Goal: Check status: Check status

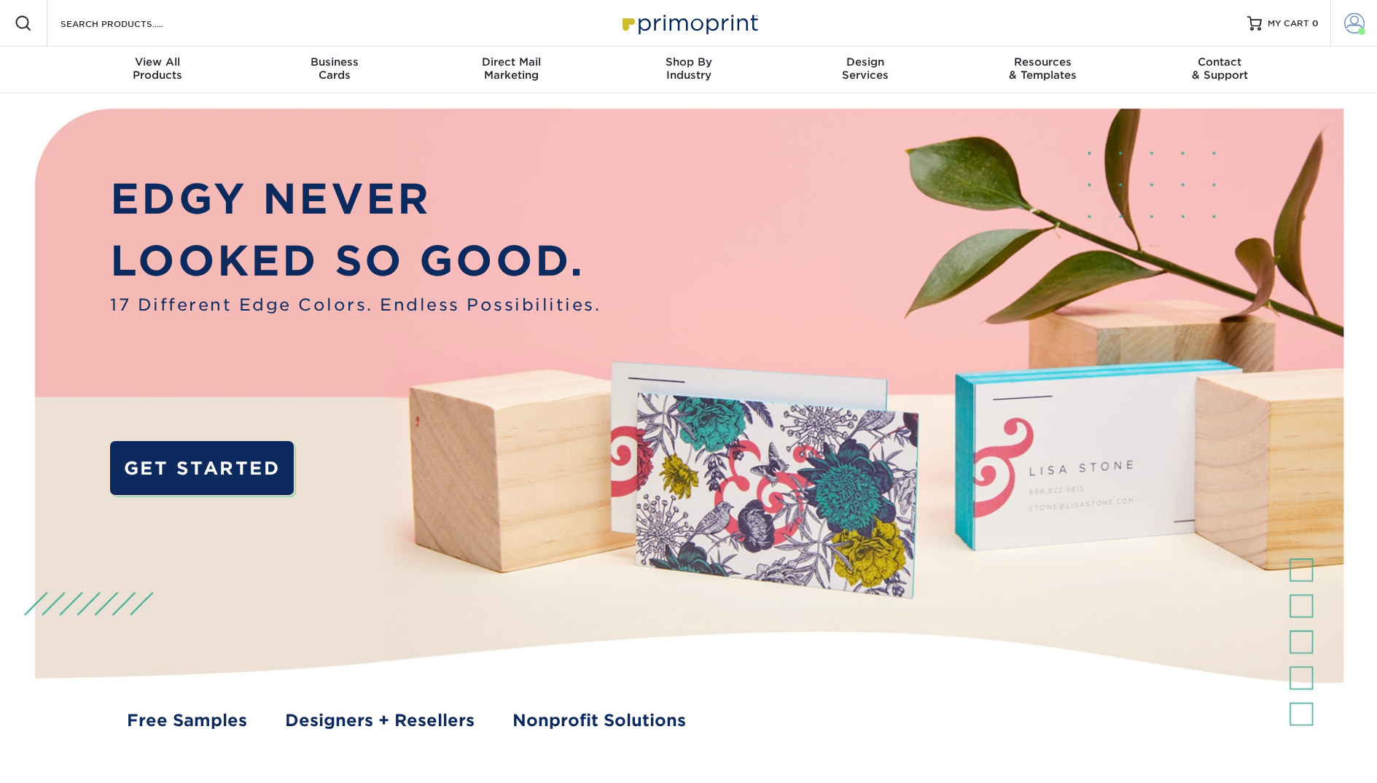
click at [1350, 19] on span at bounding box center [1354, 23] width 20 height 20
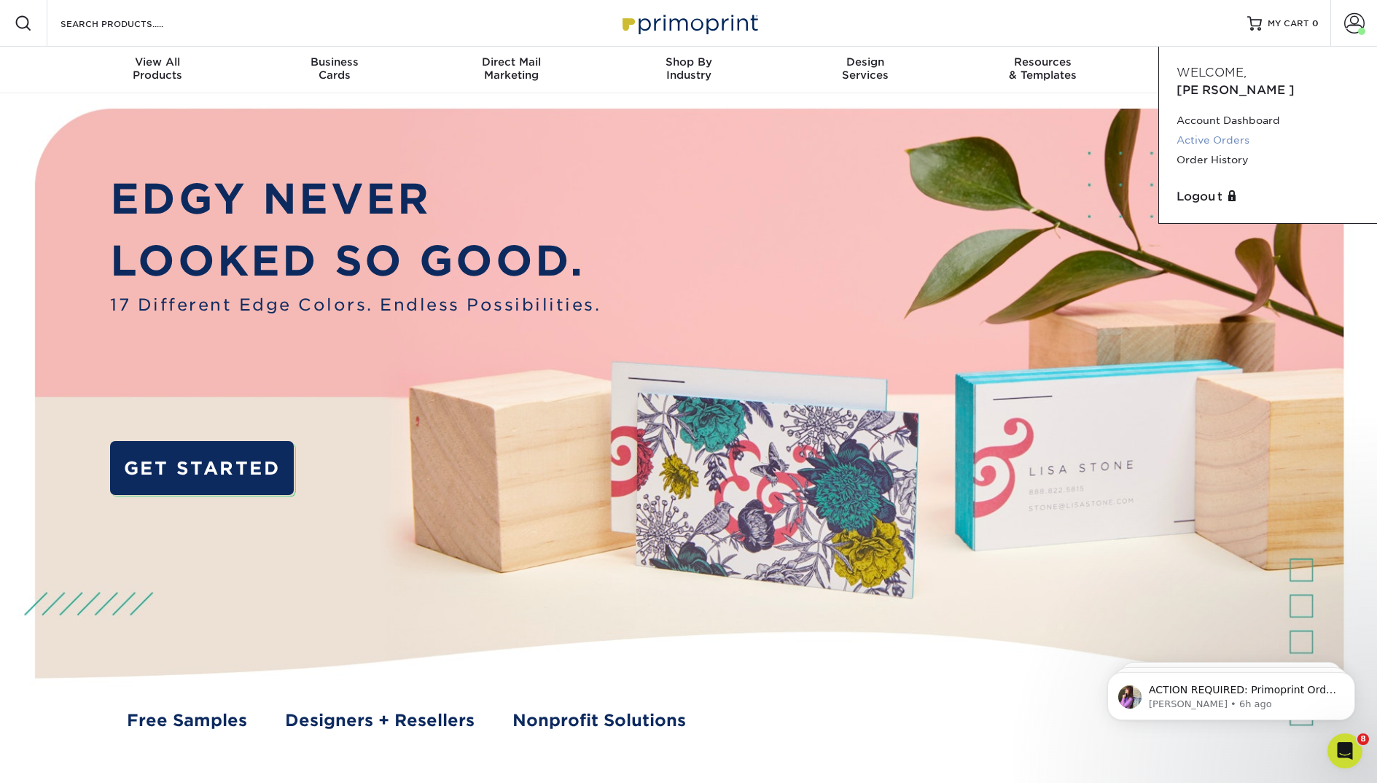
click at [1235, 130] on link "Active Orders" at bounding box center [1267, 140] width 183 height 20
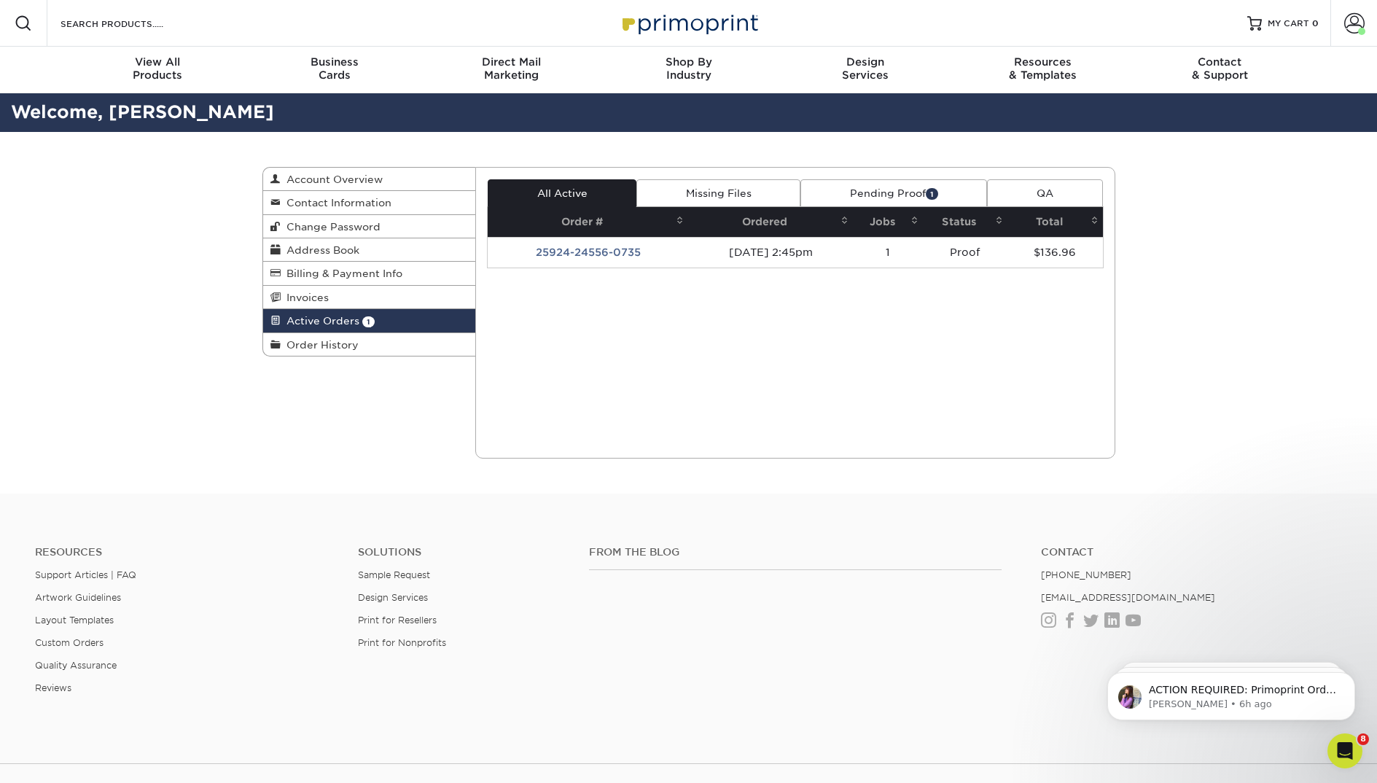
click at [865, 197] on link "Pending Proof 1" at bounding box center [893, 193] width 187 height 28
click at [979, 257] on td "Proof" at bounding box center [965, 252] width 85 height 31
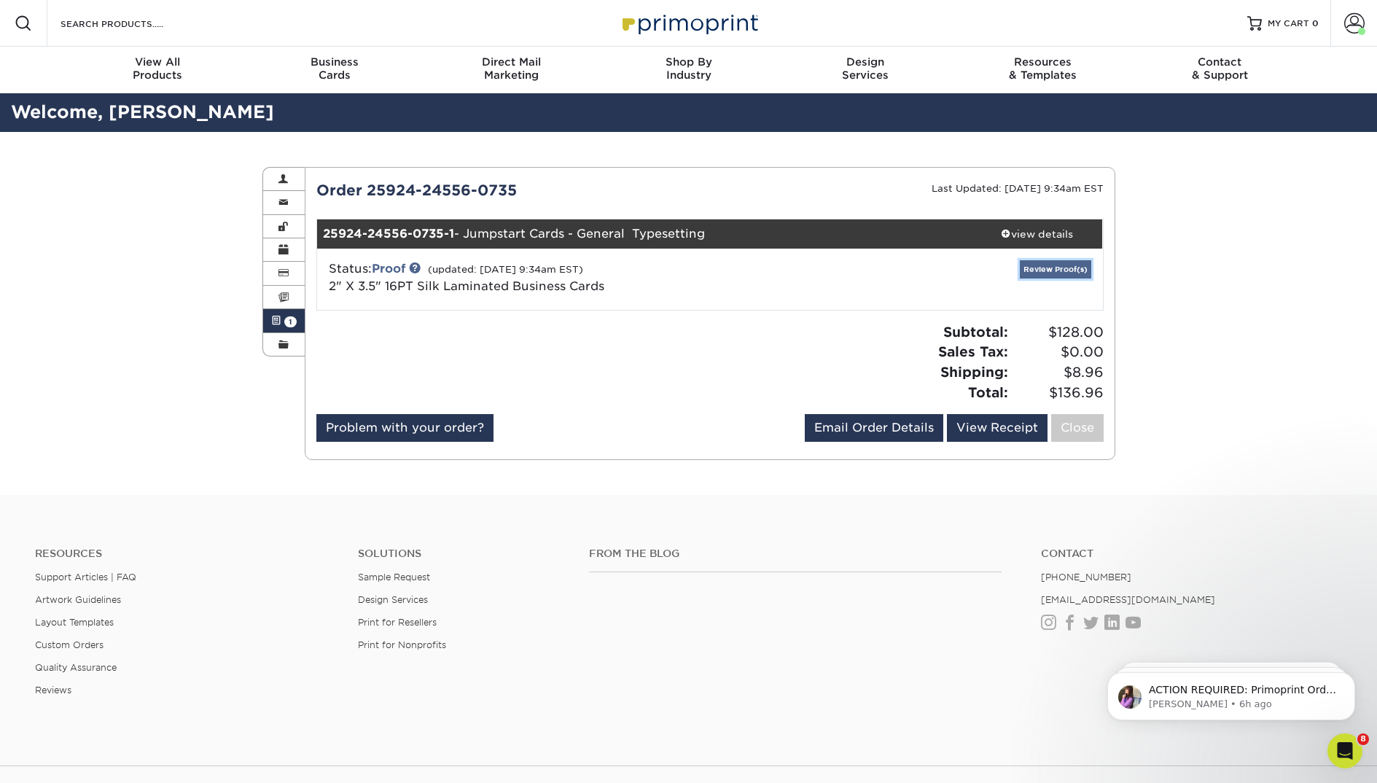
click at [1072, 272] on link "Review Proof(s)" at bounding box center [1054, 269] width 71 height 18
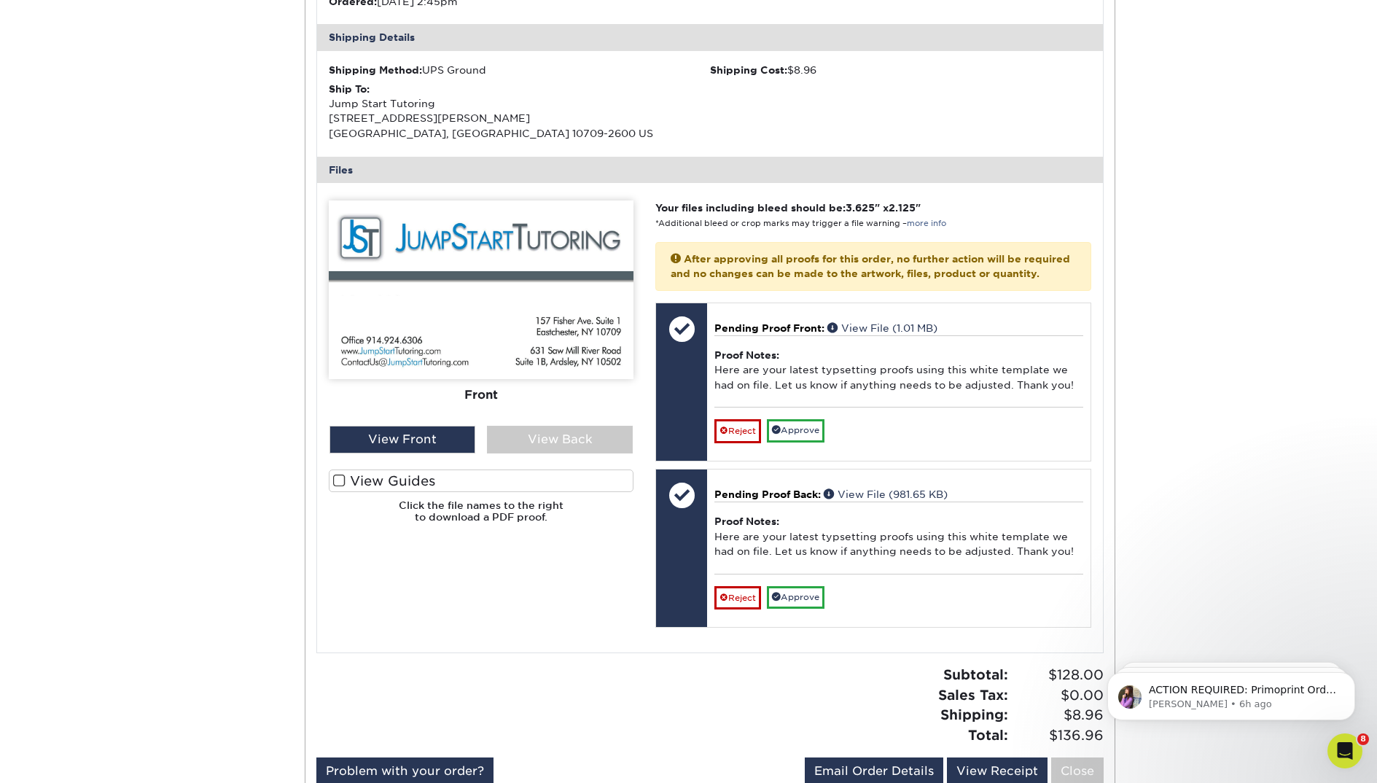
scroll to position [437, 0]
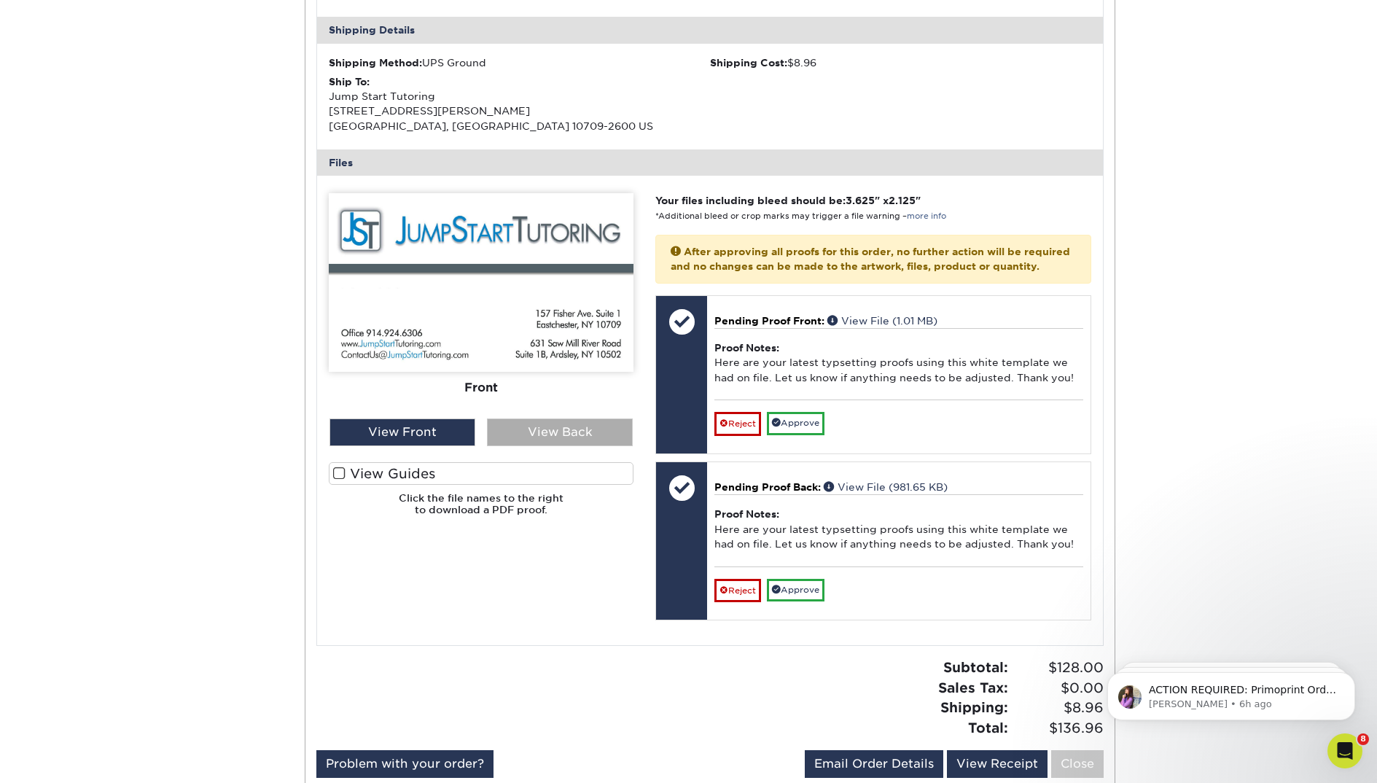
click at [571, 437] on div "View Back" at bounding box center [560, 432] width 146 height 28
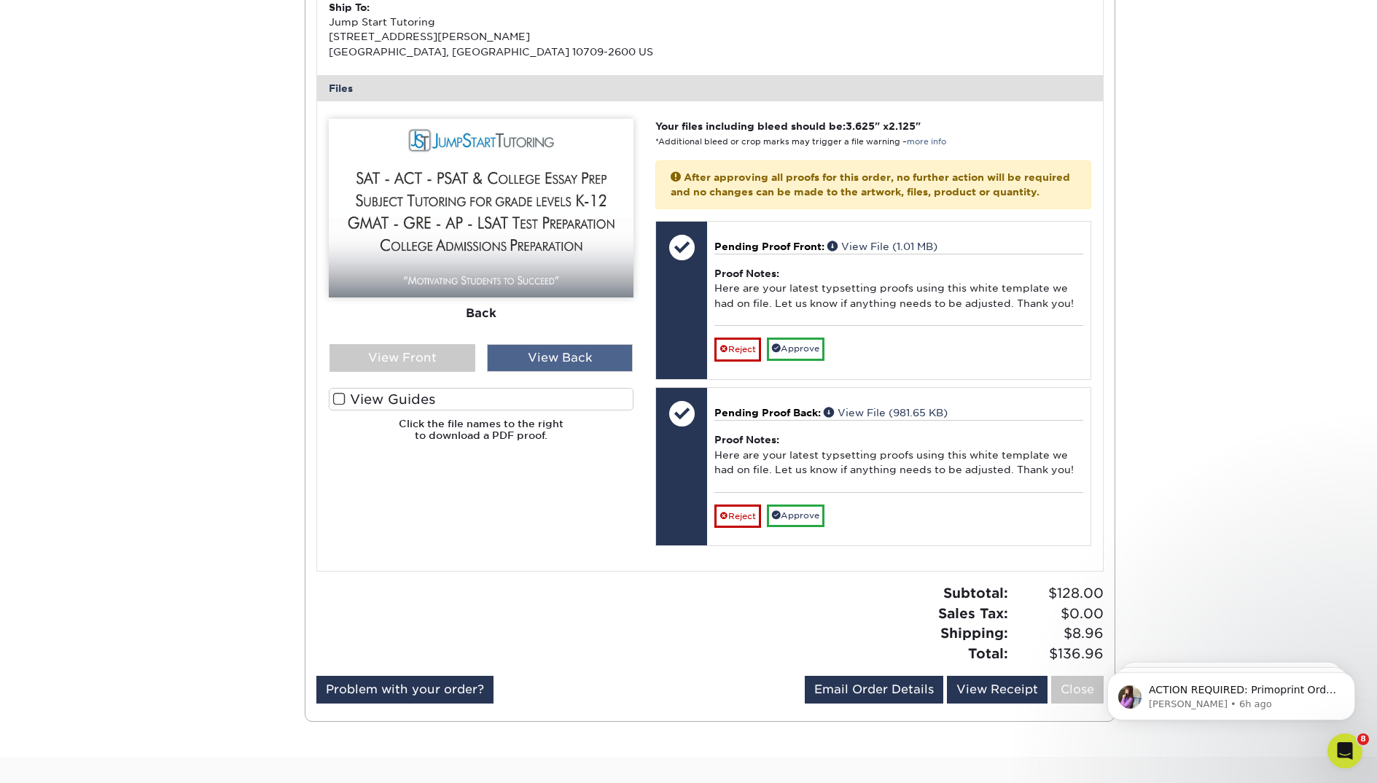
scroll to position [536, 0]
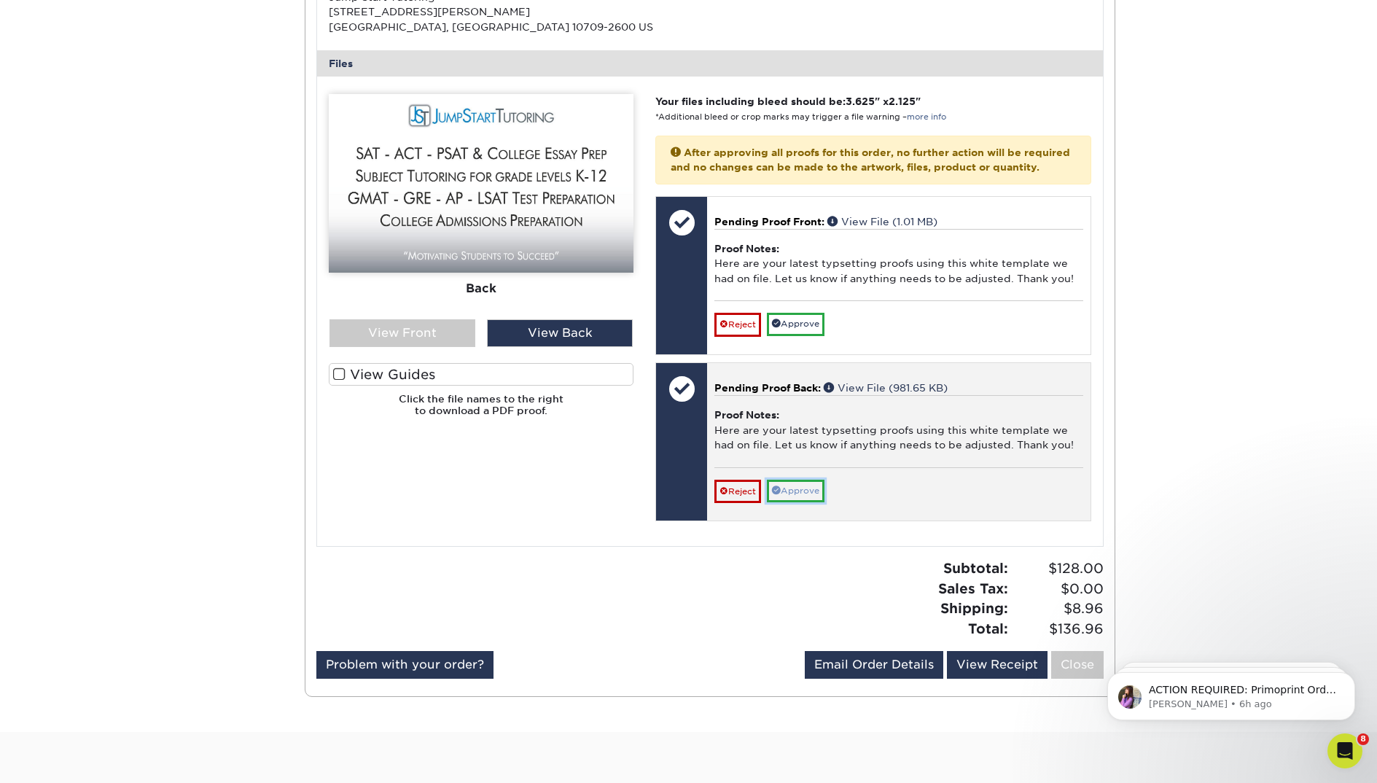
click at [813, 501] on link "Approve" at bounding box center [796, 491] width 58 height 23
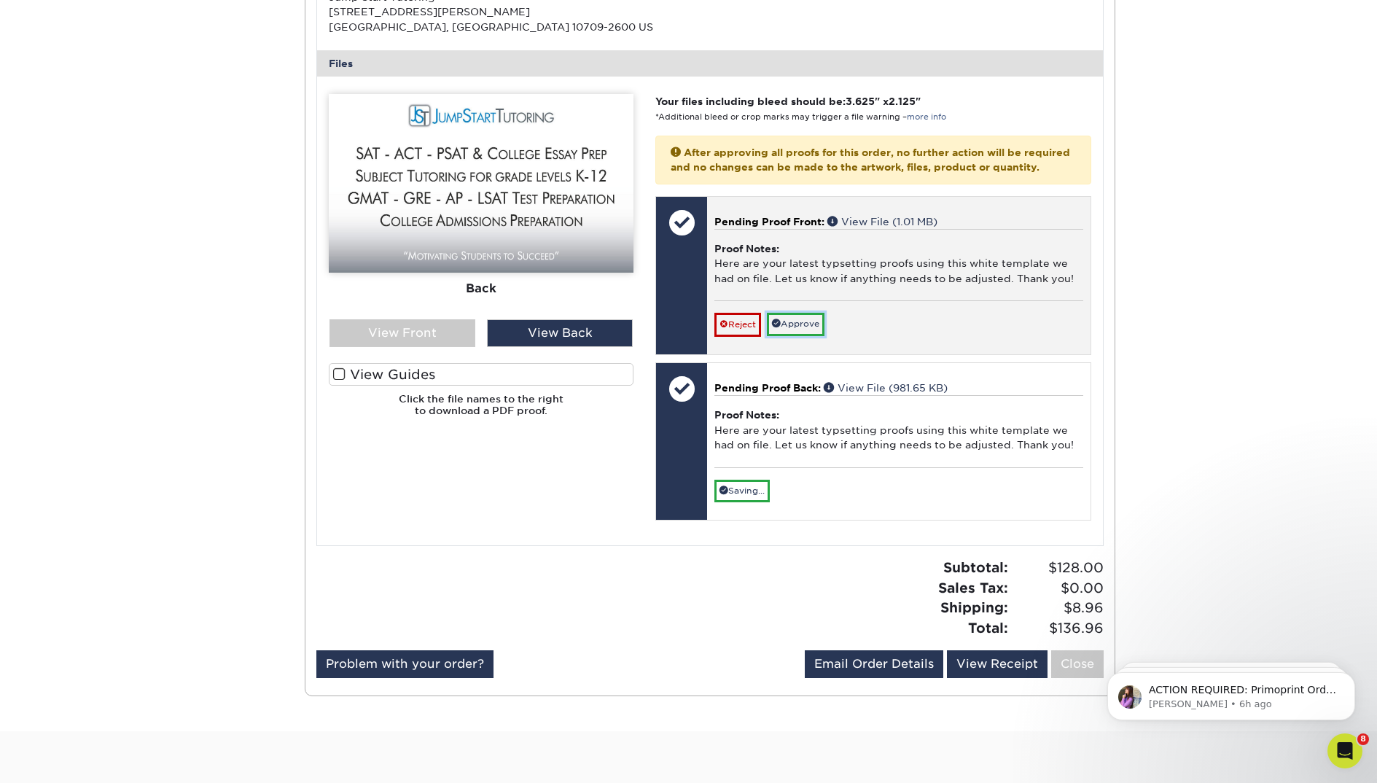
click at [815, 334] on link "Approve" at bounding box center [796, 324] width 58 height 23
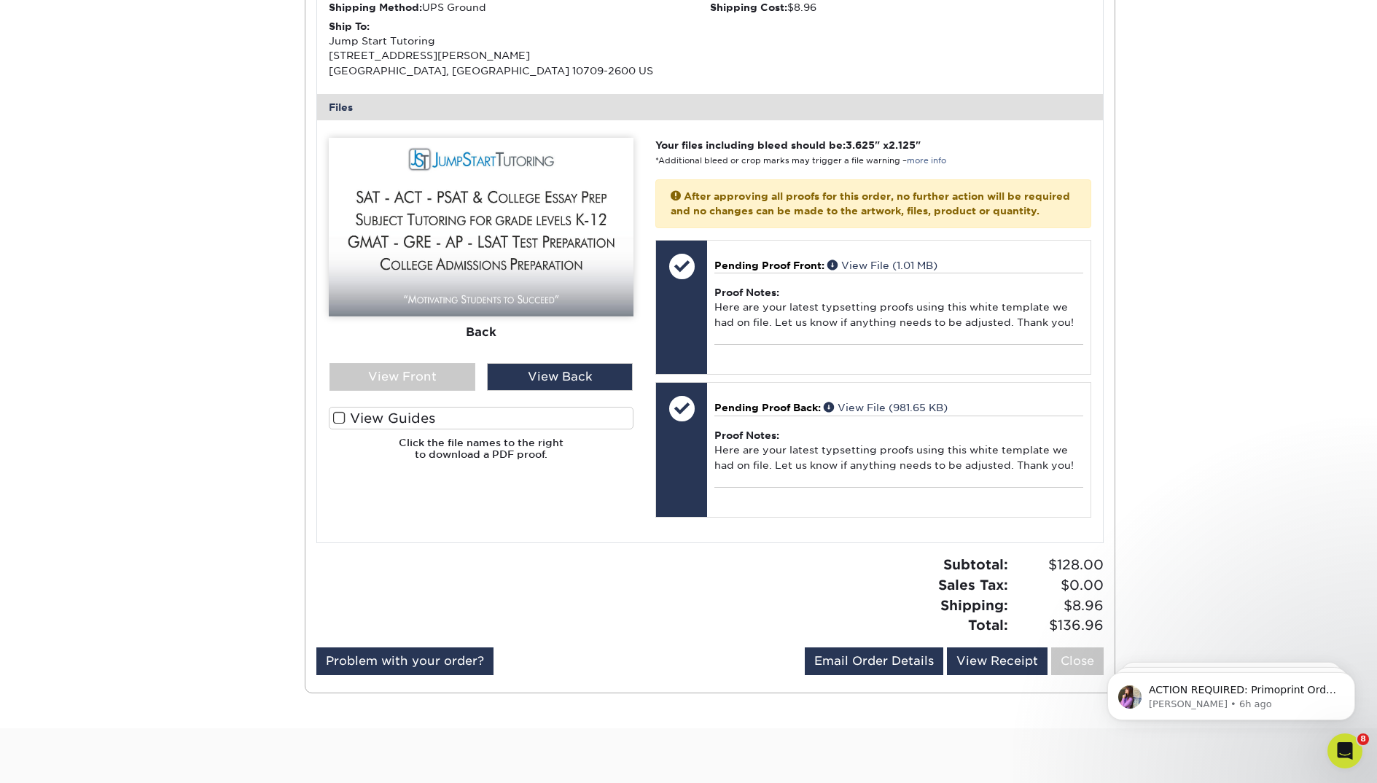
scroll to position [0, 0]
